Goal: Information Seeking & Learning: Find specific fact

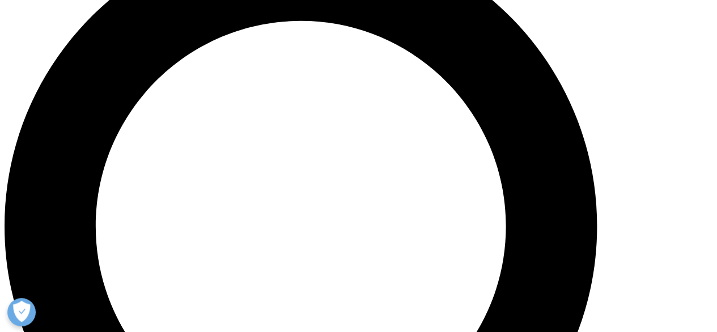
scroll to position [806, 0]
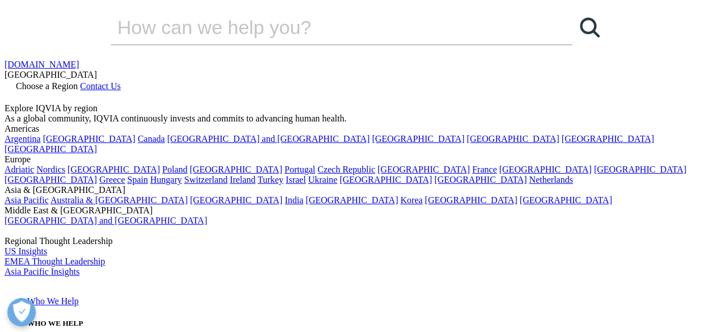
click at [14, 93] on link at bounding box center [9, 98] width 9 height 10
click at [277, 44] on input "Search" at bounding box center [326, 27] width 430 height 34
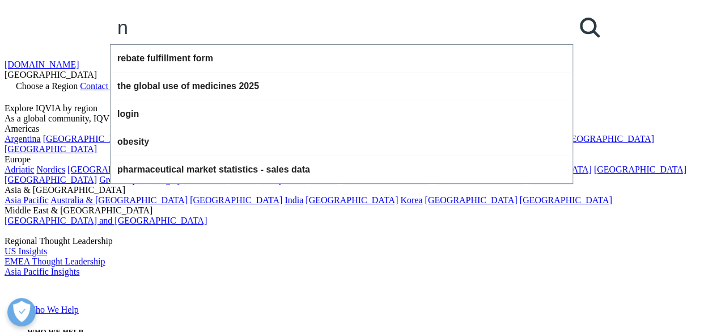
click at [277, 44] on input "n" at bounding box center [326, 27] width 430 height 34
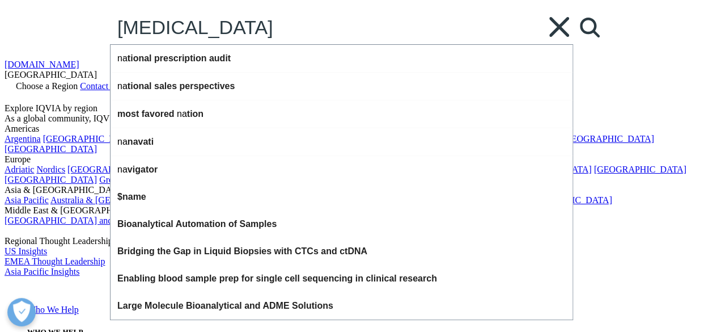
type input "[MEDICAL_DATA]"
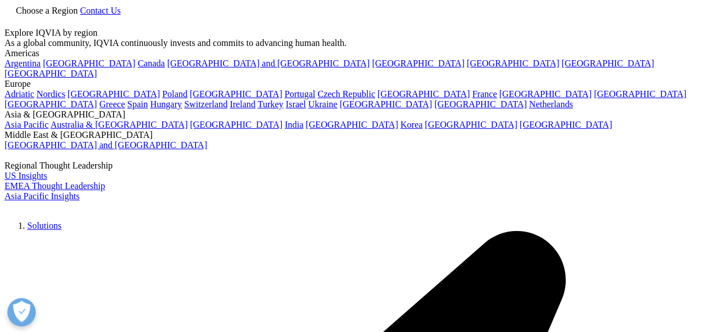
scroll to position [11, 0]
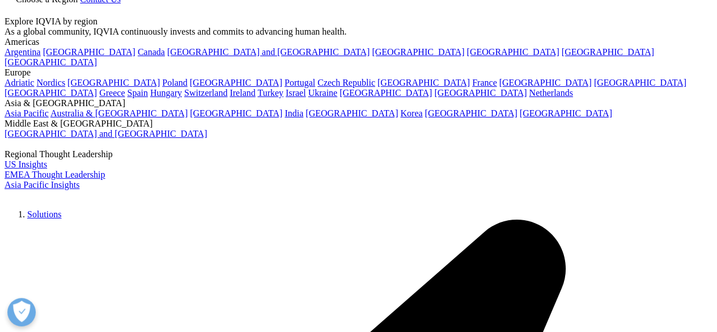
type input "[MEDICAL_DATA]"
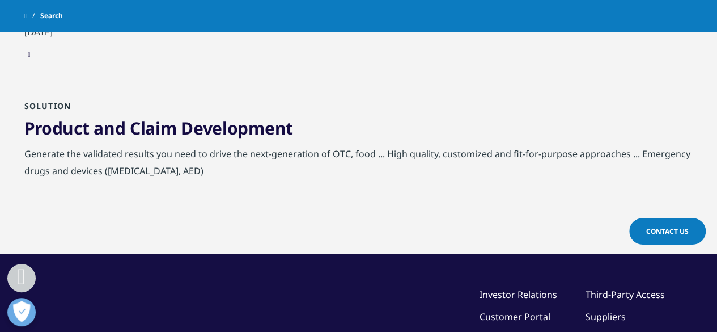
scroll to position [345, 0]
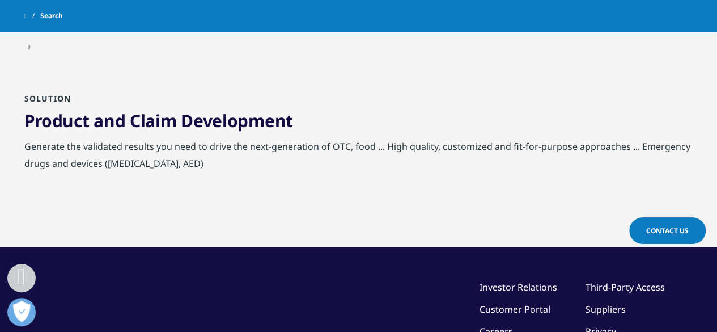
click at [218, 120] on link "Product and Claim Development" at bounding box center [158, 120] width 269 height 23
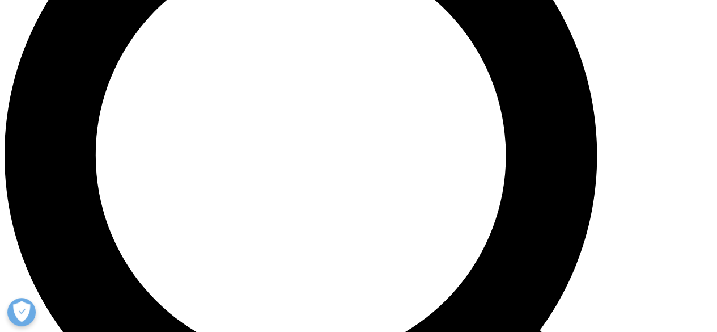
scroll to position [868, 0]
